Goal: Task Accomplishment & Management: Use online tool/utility

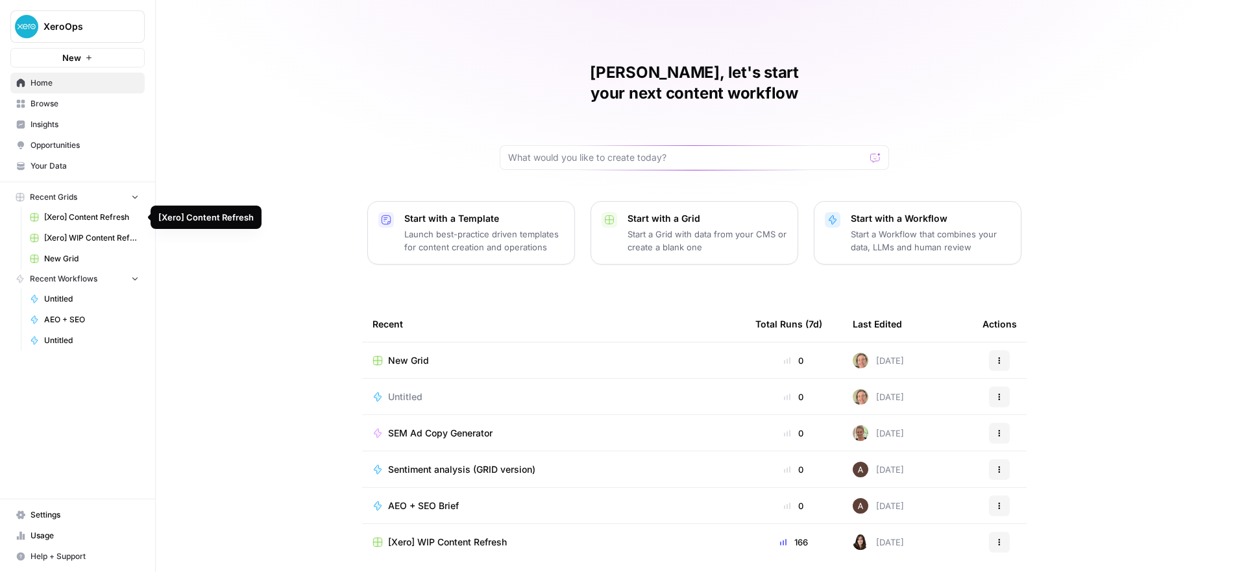
click at [88, 214] on span "[Xero] Content Refresh" at bounding box center [91, 218] width 95 height 12
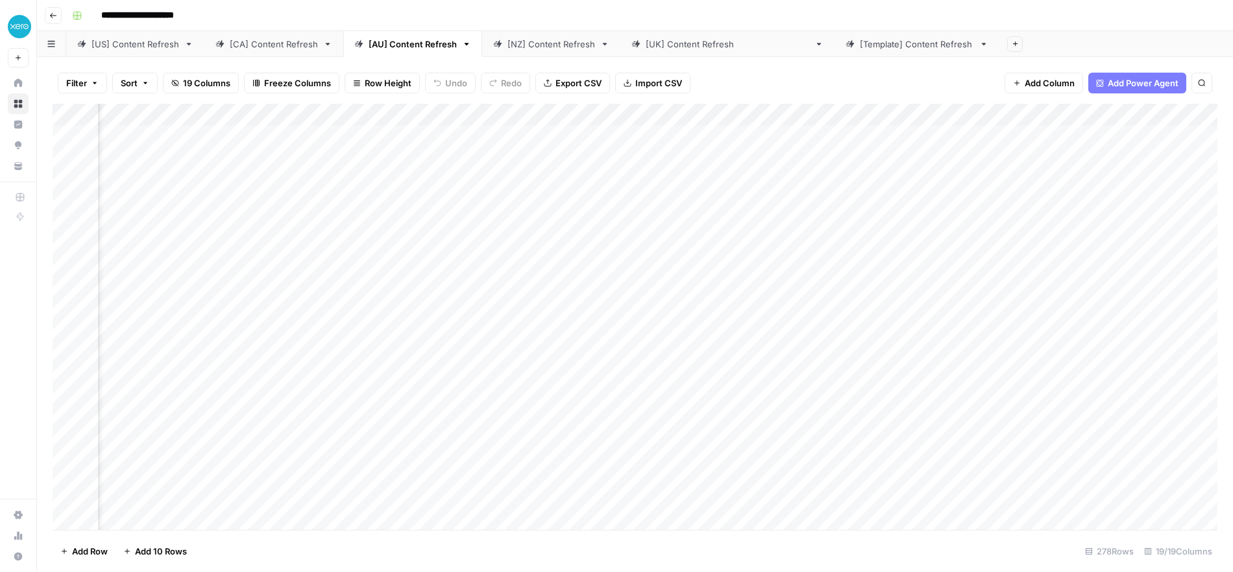
scroll to position [0, 800]
click at [555, 112] on div "Add Column" at bounding box center [635, 317] width 1165 height 426
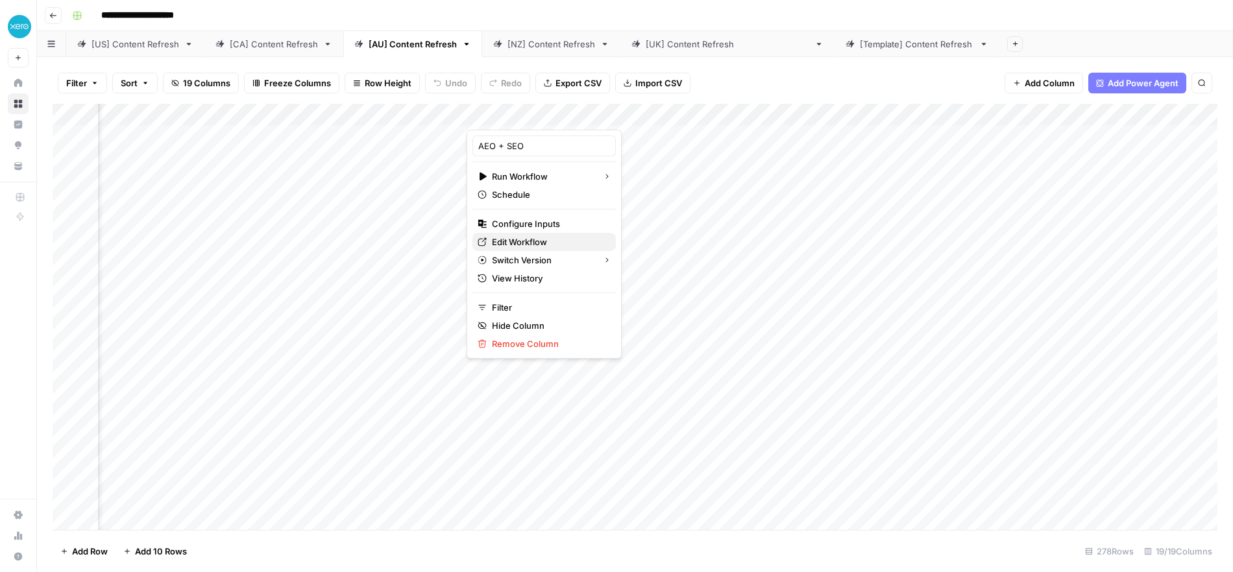
click at [513, 244] on span "Edit Workflow" at bounding box center [549, 242] width 114 height 13
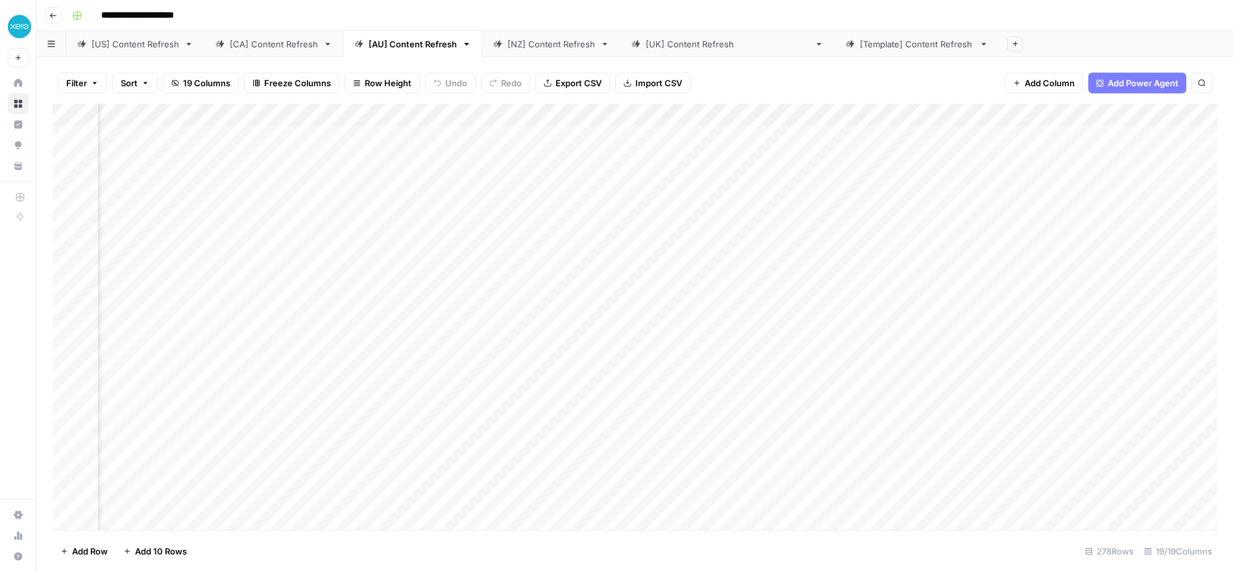
scroll to position [0, 1173]
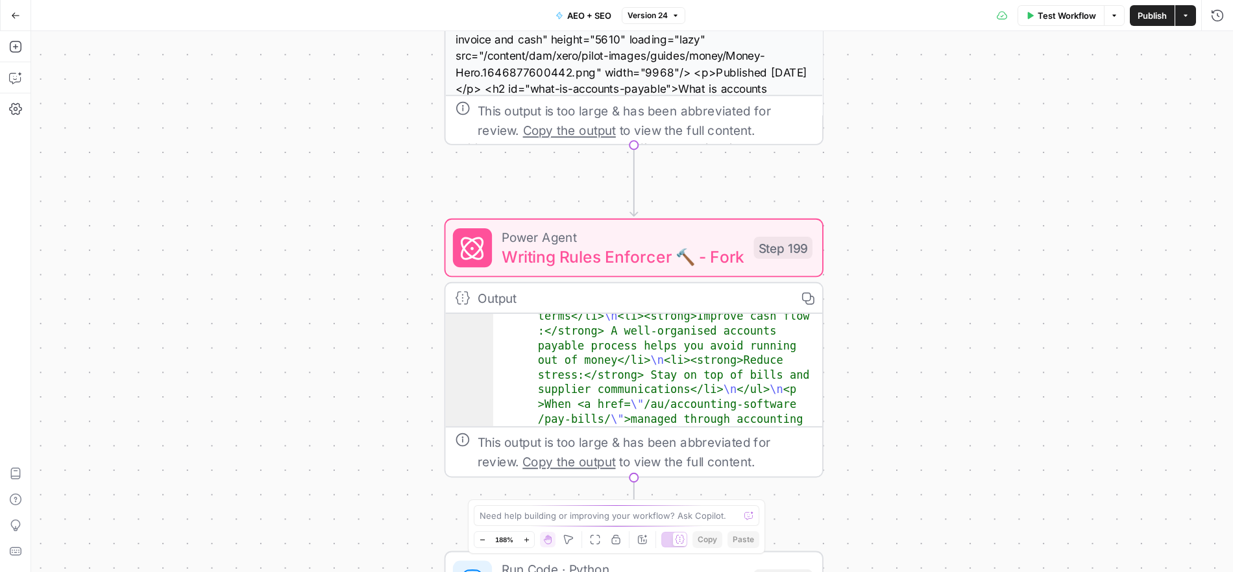
scroll to position [195, 0]
